Goal: Navigation & Orientation: Find specific page/section

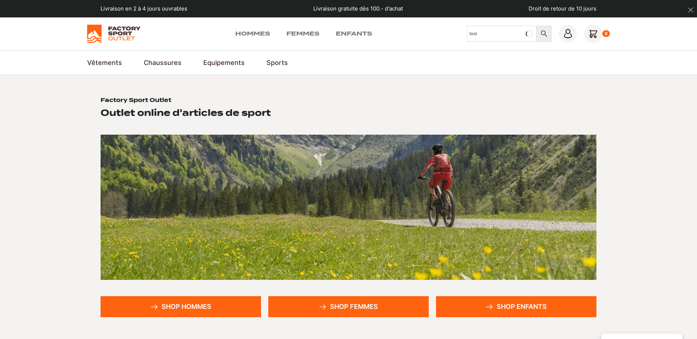
type input "tool"
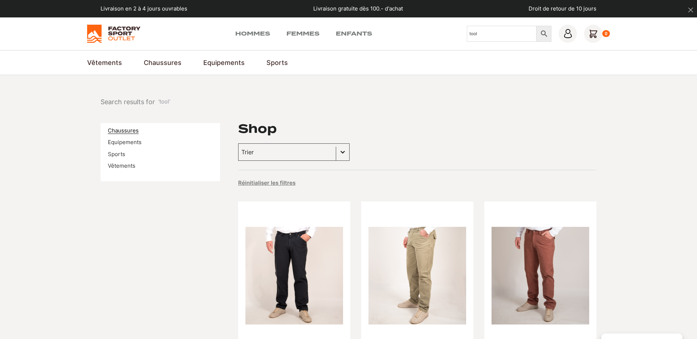
click at [131, 129] on link "Chaussures" at bounding box center [123, 130] width 31 height 7
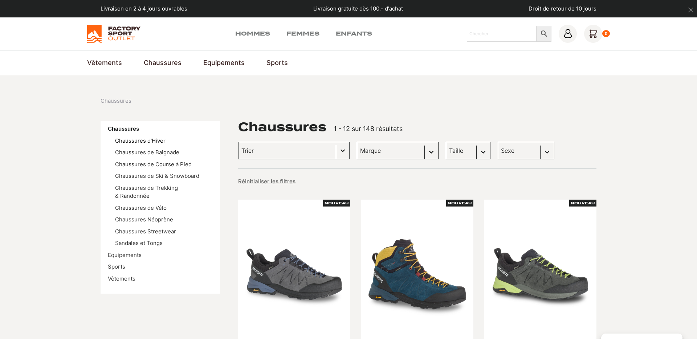
click at [152, 140] on link "Chaussures d'Hiver" at bounding box center [140, 140] width 50 height 7
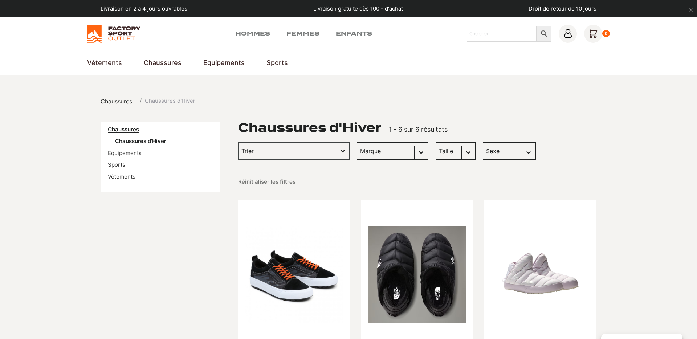
click at [135, 129] on link "Chaussures" at bounding box center [123, 129] width 31 height 7
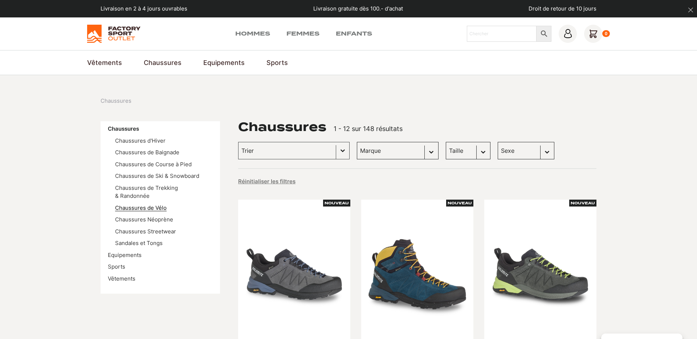
click at [151, 204] on link "Chaussures de Vélo" at bounding box center [141, 207] width 52 height 7
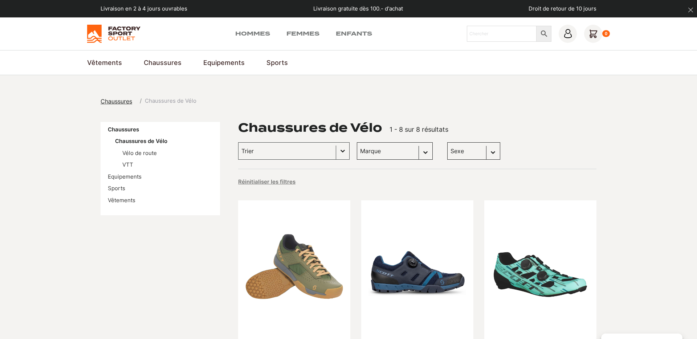
click at [126, 104] on span "Chaussures" at bounding box center [117, 101] width 32 height 7
